Goal: Information Seeking & Learning: Find specific fact

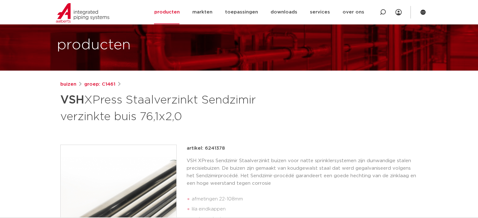
scroll to position [63, 0]
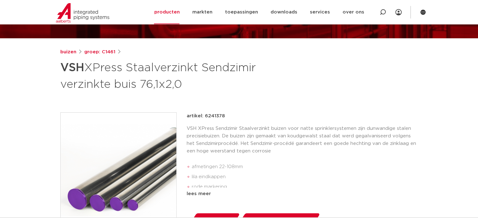
click at [230, 117] on div "artikel: 6241378" at bounding box center [302, 117] width 231 height 8
drag, startPoint x: 222, startPoint y: 114, endPoint x: 205, endPoint y: 115, distance: 16.4
click at [205, 115] on div "artikel: 6241378" at bounding box center [302, 117] width 231 height 8
click at [280, 104] on div "buizen groep: C1461 VSH XPress Staalverzinkt Sendzimir verzinkte buis 76,1x2,0" at bounding box center [239, 198] width 368 height 301
click at [69, 51] on link "buizen" at bounding box center [68, 52] width 16 height 8
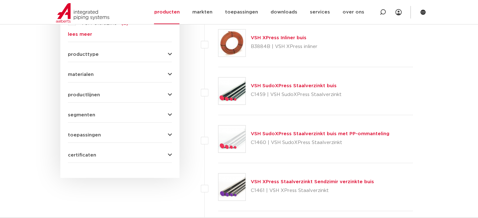
scroll to position [272, 0]
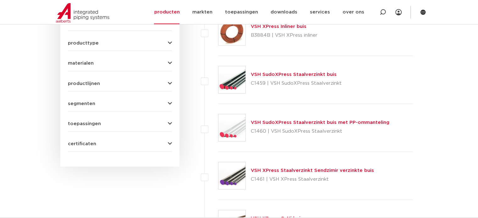
click at [287, 170] on link "VSH XPress Staalverzinkt Sendzimir verzinkte buis" at bounding box center [312, 170] width 123 height 5
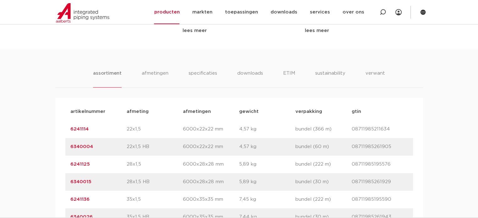
scroll to position [346, 0]
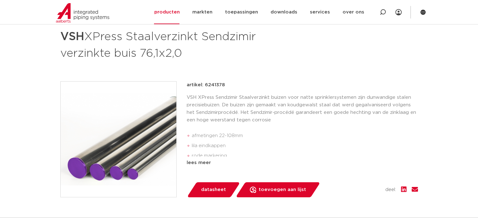
scroll to position [94, 0]
click at [215, 83] on p "artikel: 6241378" at bounding box center [206, 85] width 38 height 8
click at [276, 75] on div "buizen groep: C1461 VSH XPress Staalverzinkt Sendzimir verzinkte buis 76,1x2,0" at bounding box center [239, 167] width 368 height 301
click at [218, 82] on p "artikel: 6241378" at bounding box center [206, 85] width 38 height 8
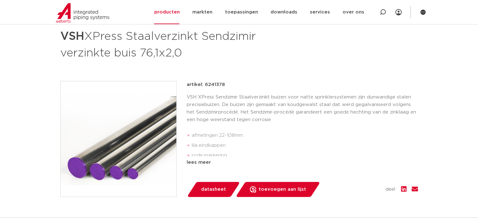
click at [218, 82] on p "artikel: 6241378" at bounding box center [206, 85] width 38 height 8
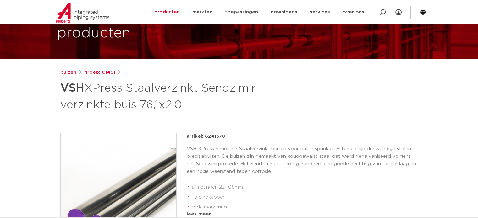
scroll to position [0, 0]
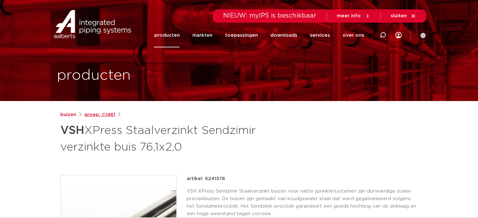
click at [105, 111] on link "groep: C1461" at bounding box center [99, 115] width 31 height 8
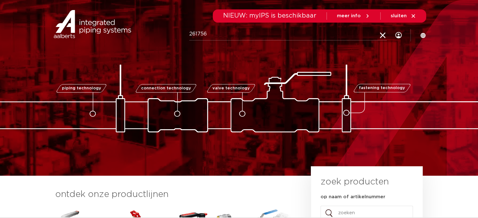
type input "261756"
click button "Zoeken" at bounding box center [0, 0] width 0 height 0
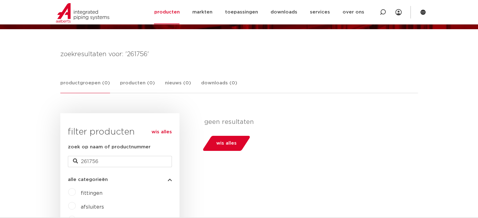
scroll to position [63, 0]
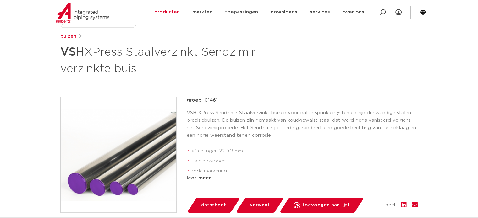
scroll to position [94, 0]
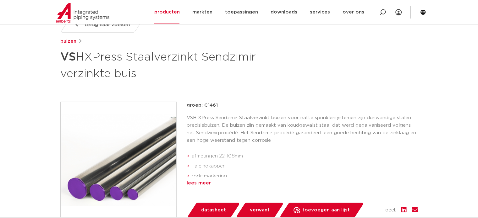
click at [200, 181] on div "lees meer" at bounding box center [302, 184] width 231 height 8
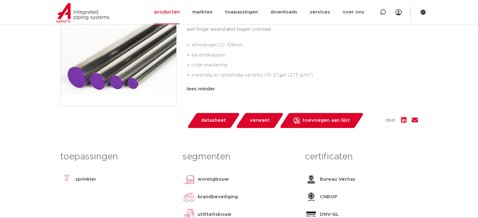
scroll to position [63, 0]
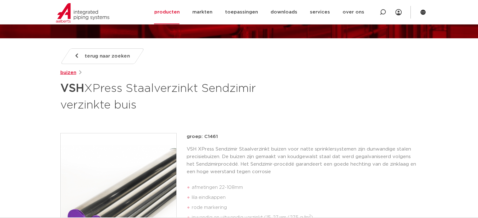
click at [66, 72] on link "buizen" at bounding box center [68, 73] width 16 height 8
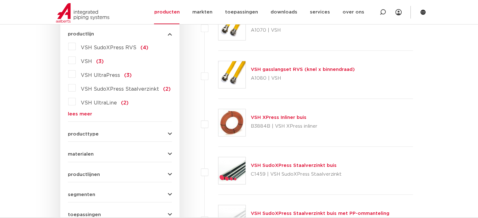
scroll to position [188, 0]
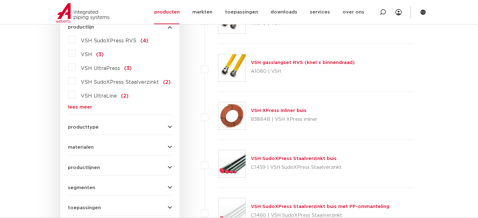
click at [173, 128] on div "wis alles filter producten zoek op naam of productnummer alle categorieën buize…" at bounding box center [119, 92] width 119 height 318
click at [170, 127] on icon "button" at bounding box center [170, 127] width 4 height 5
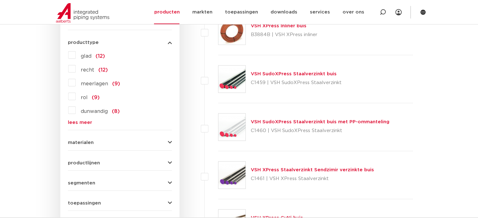
scroll to position [314, 0]
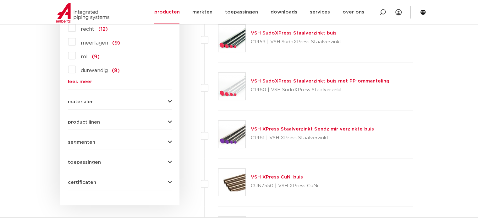
click at [169, 101] on icon "button" at bounding box center [170, 102] width 4 height 5
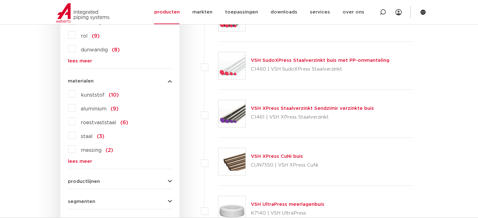
scroll to position [377, 0]
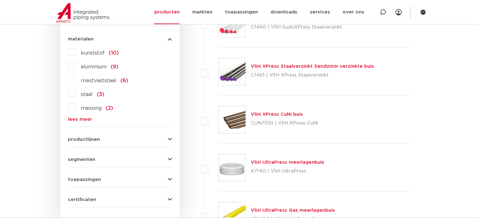
click at [75, 119] on link "lees meer" at bounding box center [120, 119] width 104 height 5
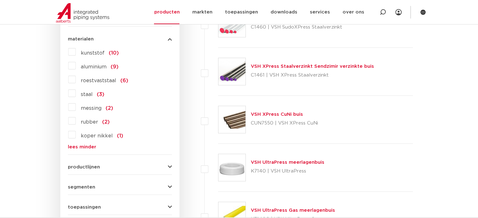
click at [76, 80] on label "roestvaststaal (6)" at bounding box center [102, 79] width 52 height 10
click at [0, 0] on input "roestvaststaal (6)" at bounding box center [0, 0] width 0 height 0
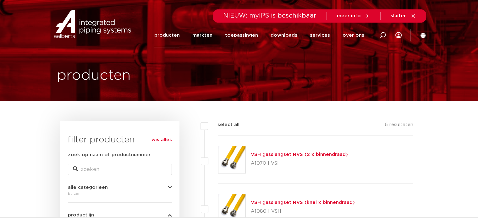
click at [86, 27] on img at bounding box center [92, 24] width 80 height 28
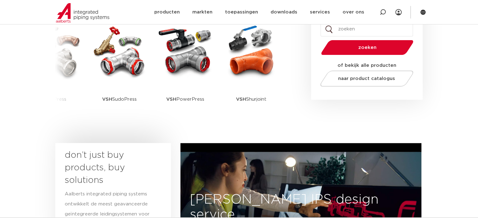
scroll to position [157, 0]
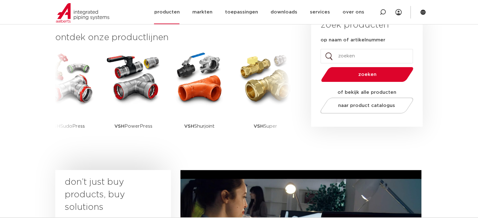
click at [174, 12] on link "producten" at bounding box center [166, 12] width 25 height 24
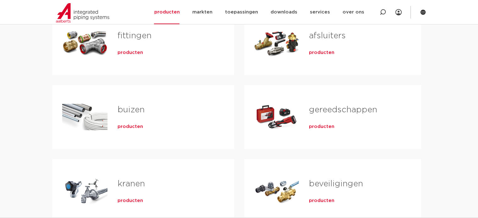
scroll to position [126, 0]
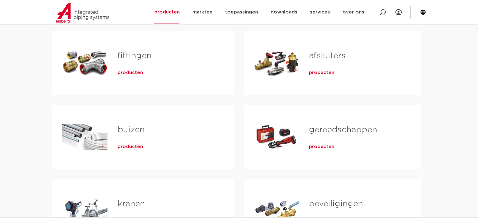
click at [127, 129] on link "buizen" at bounding box center [131, 130] width 27 height 8
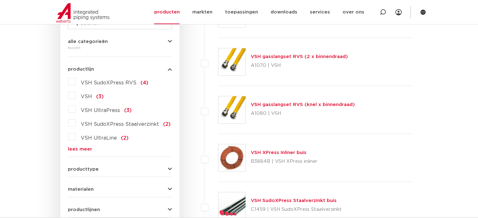
scroll to position [157, 0]
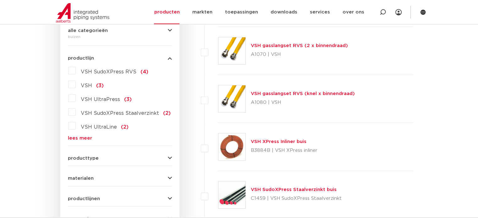
click at [80, 138] on link "lees meer" at bounding box center [120, 138] width 104 height 5
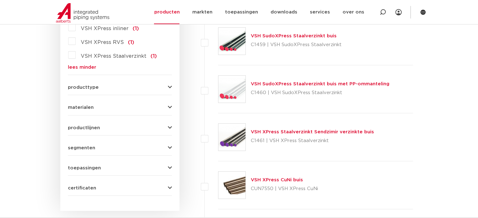
scroll to position [314, 0]
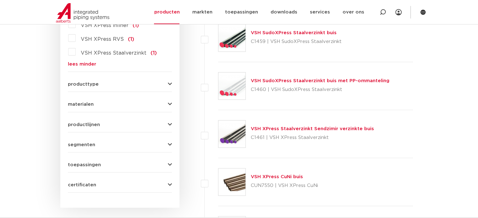
click at [174, 84] on div "wis alles filter producten zoek op naam of productnummer alle categorieën buize…" at bounding box center [119, 7] width 119 height 401
click at [169, 84] on icon "button" at bounding box center [170, 84] width 4 height 5
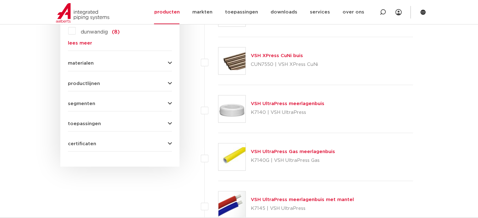
scroll to position [440, 0]
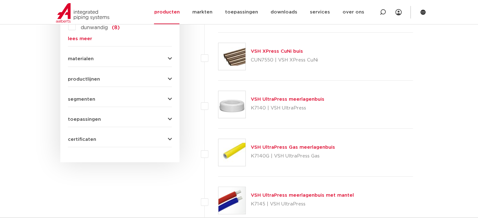
click at [166, 60] on button "materialen" at bounding box center [120, 59] width 104 height 5
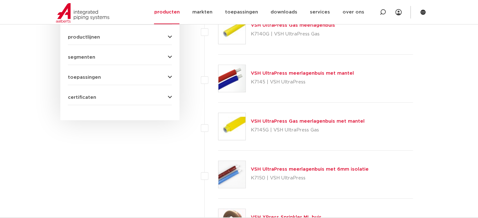
scroll to position [566, 0]
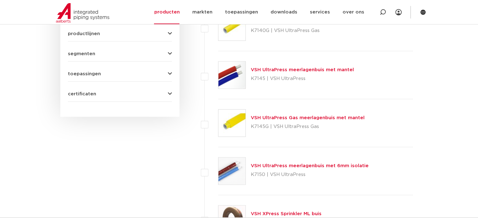
click at [169, 31] on icon "button" at bounding box center [170, 33] width 4 height 5
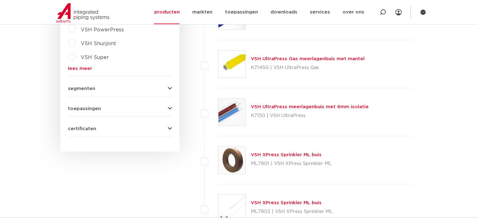
scroll to position [629, 0]
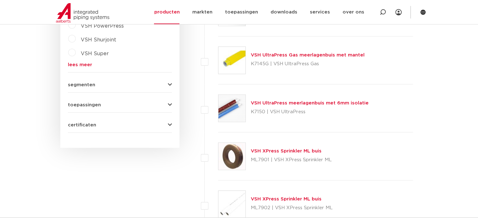
drag, startPoint x: 164, startPoint y: 82, endPoint x: 172, endPoint y: 82, distance: 7.2
click at [165, 83] on button "segmenten" at bounding box center [120, 85] width 104 height 5
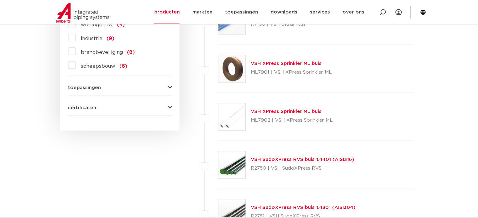
scroll to position [723, 0]
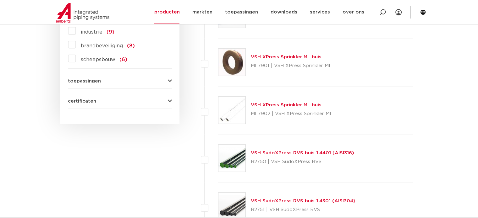
click at [170, 82] on icon "button" at bounding box center [170, 81] width 4 height 5
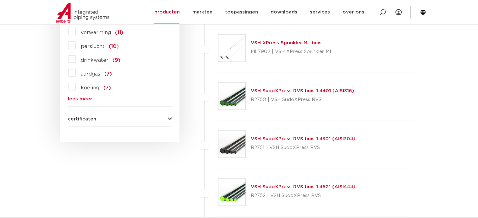
scroll to position [786, 0]
click at [169, 118] on icon "button" at bounding box center [170, 118] width 4 height 5
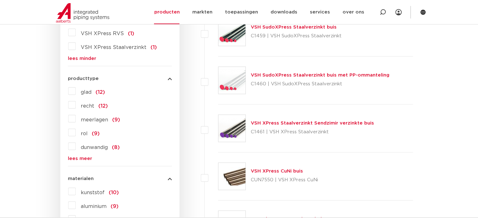
scroll to position [314, 0]
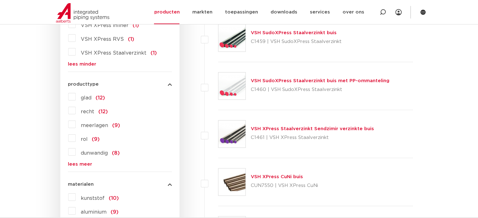
click at [324, 128] on link "VSH XPress Staalverzinkt Sendzimir verzinkte buis" at bounding box center [312, 129] width 123 height 5
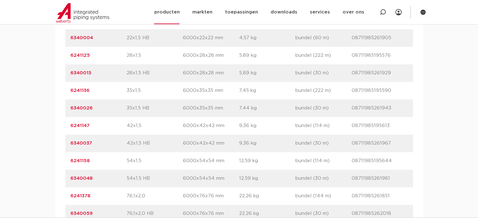
scroll to position [471, 0]
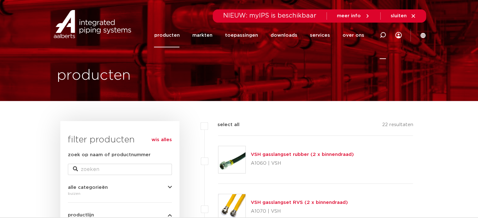
click at [380, 34] on icon at bounding box center [383, 35] width 6 height 6
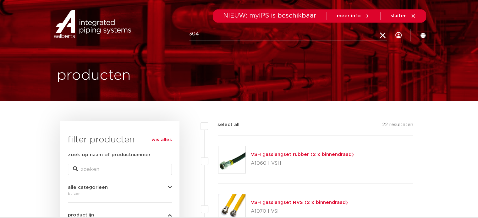
type input "304"
click button "Zoeken" at bounding box center [0, 0] width 0 height 0
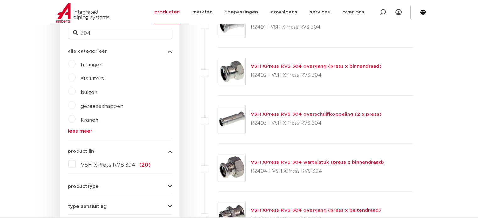
scroll to position [192, 0]
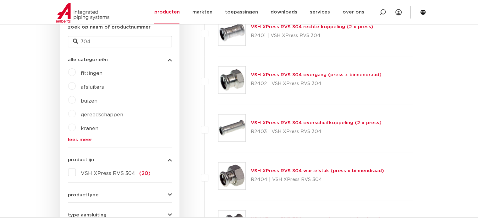
click at [76, 141] on link "lees meer" at bounding box center [120, 140] width 104 height 5
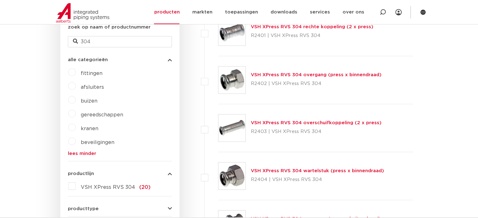
click at [111, 186] on span "VSH XPress RVS 304" at bounding box center [108, 187] width 54 height 5
click at [0, 0] on input "VSH XPress RVS 304 (20)" at bounding box center [0, 0] width 0 height 0
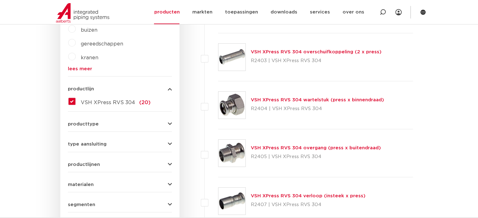
scroll to position [266, 0]
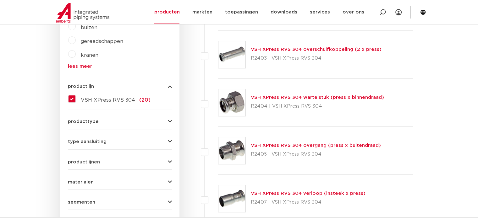
click at [166, 118] on div "producttype meerdelig (3)" at bounding box center [120, 119] width 104 height 10
click at [169, 119] on icon "button" at bounding box center [170, 121] width 4 height 5
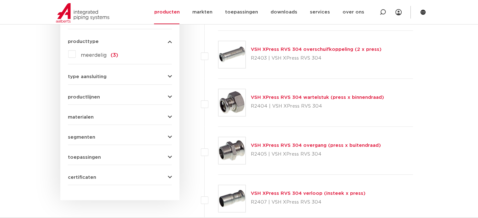
scroll to position [261, 0]
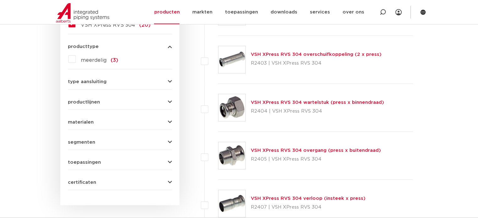
click at [168, 78] on div "type aansluiting press (19) Rp - binnendraad cilindrisch (BSPT) (4) buiseind (4…" at bounding box center [120, 79] width 104 height 10
click at [170, 101] on icon "button" at bounding box center [170, 102] width 4 height 5
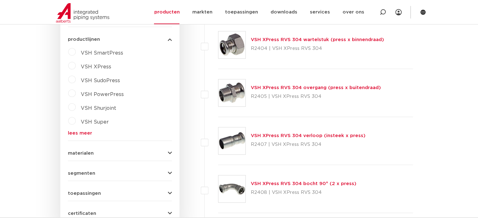
scroll to position [355, 0]
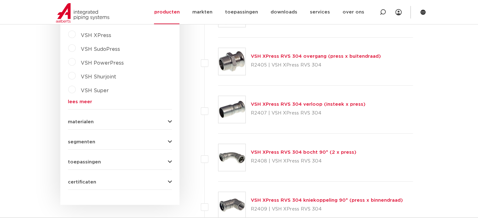
click at [166, 122] on button "materialen" at bounding box center [120, 122] width 104 height 5
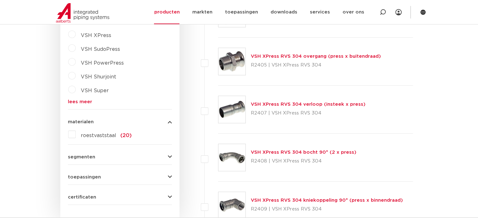
click at [169, 155] on icon "button" at bounding box center [170, 157] width 4 height 5
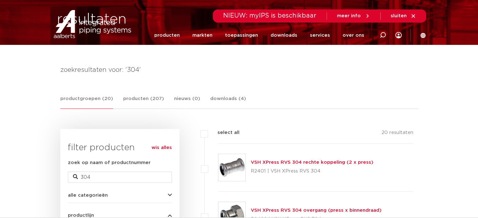
scroll to position [0, 0]
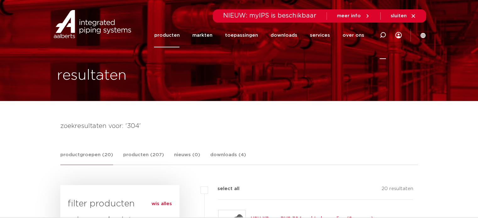
click at [380, 30] on div at bounding box center [383, 35] width 6 height 48
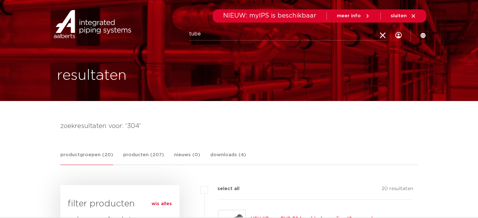
type input "tube"
click button "Zoeken" at bounding box center [0, 0] width 0 height 0
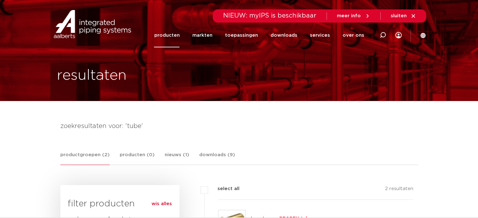
click at [83, 25] on img at bounding box center [92, 24] width 80 height 28
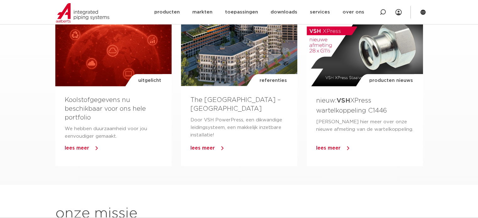
scroll to position [346, 0]
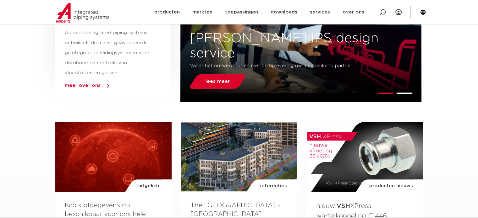
click at [381, 11] on icon at bounding box center [383, 12] width 8 height 8
paste input "304L / 1.4307"
type input "304L / 1.4307"
click button "Zoeken" at bounding box center [0, 0] width 0 height 0
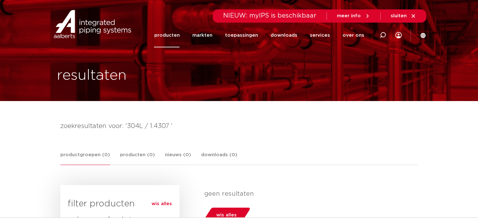
click at [141, 124] on h4 "zoekresultaten voor: '304L / 1.4307 '" at bounding box center [239, 126] width 358 height 10
click at [381, 32] on icon at bounding box center [383, 35] width 6 height 6
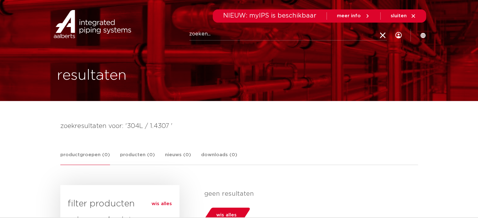
paste input "304L / 1.4307"
click at [207, 32] on input "304L / 1.4307" at bounding box center [288, 34] width 198 height 13
type input "1.4307"
click button "Zoeken" at bounding box center [0, 0] width 0 height 0
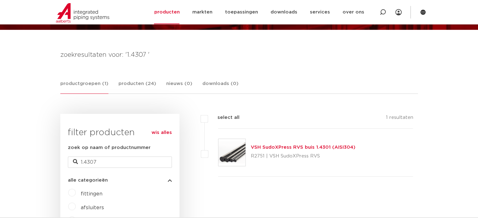
scroll to position [94, 0]
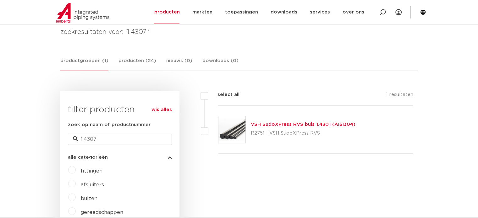
click at [292, 126] on link "VSH SudoXPress RVS buis 1.4301 (AISI304)" at bounding box center [303, 124] width 105 height 5
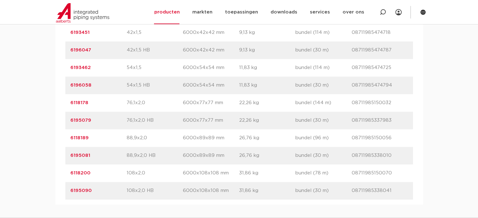
scroll to position [660, 0]
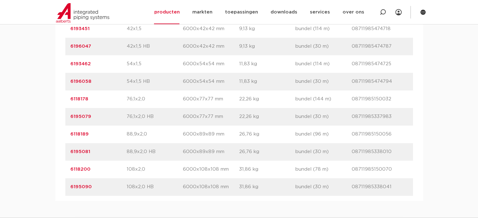
click at [78, 116] on link "6195079" at bounding box center [80, 116] width 21 height 5
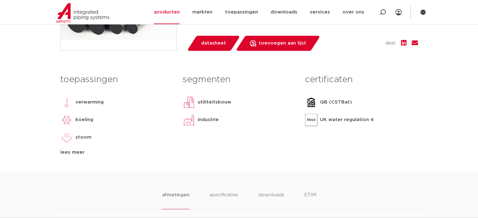
scroll to position [283, 0]
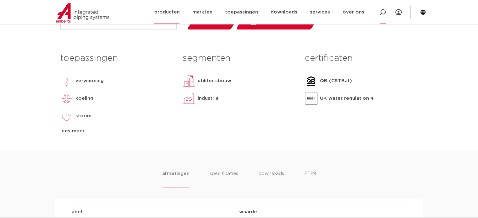
click at [382, 14] on icon at bounding box center [383, 12] width 6 height 6
paste input "304L / 1.4307"
click at [207, 10] on input "304L / 1.4307" at bounding box center [289, 11] width 198 height 13
type input "1.4307"
click button "Zoeken" at bounding box center [0, 0] width 0 height 0
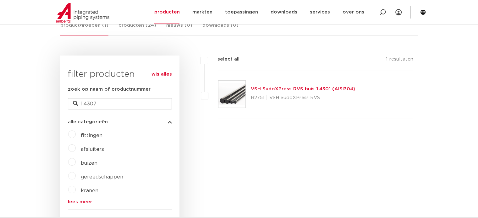
scroll to position [94, 0]
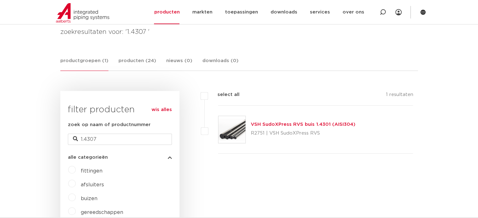
click at [290, 122] on link "VSH SudoXPress RVS buis 1.4301 (AISI304)" at bounding box center [303, 124] width 105 height 5
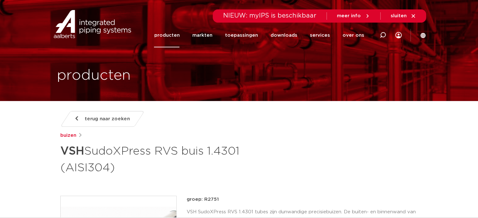
click at [118, 153] on h1 "VSH SudoXPress RVS buis 1.4301 (AISI304)" at bounding box center [178, 159] width 236 height 34
